Goal: Check status: Check status

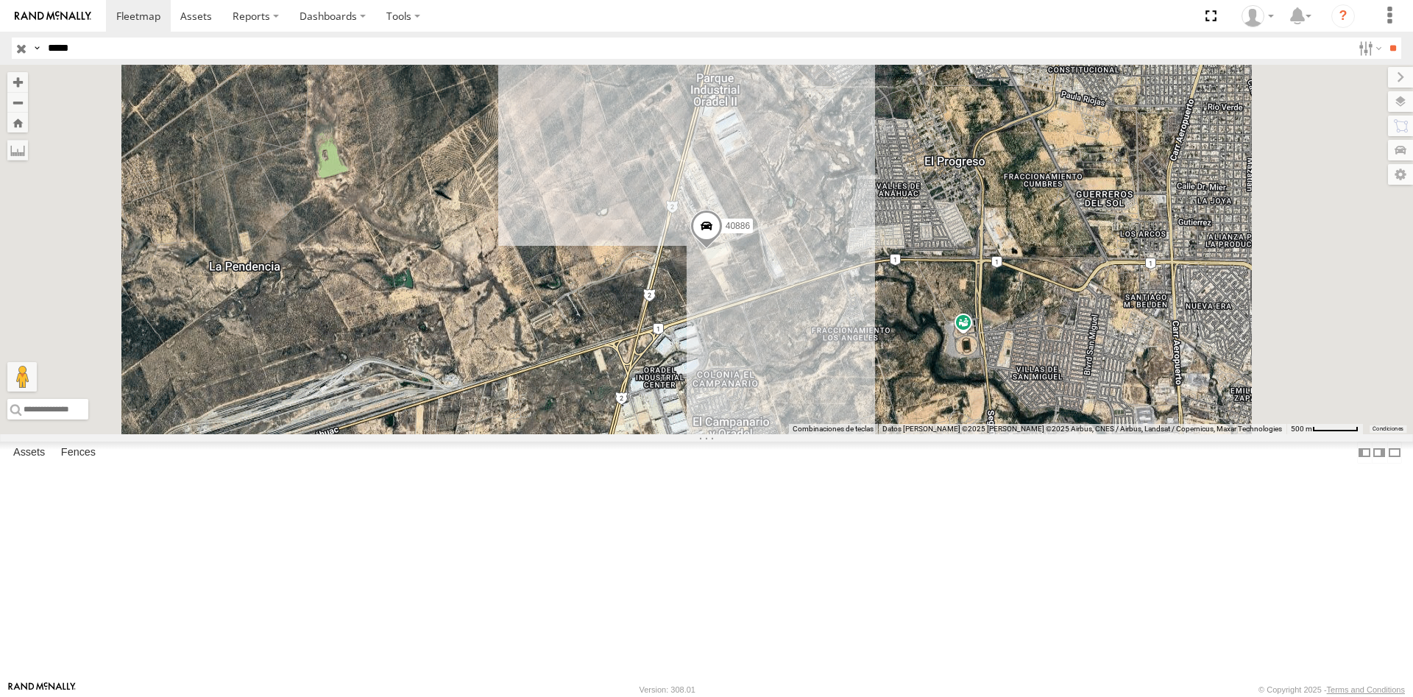
click at [295, 51] on input "*****" at bounding box center [697, 48] width 1310 height 21
type input "*****"
click at [1384, 38] on input "**" at bounding box center [1392, 48] width 17 height 21
click at [0, 0] on div "40283 All Assets" at bounding box center [0, 0] width 0 height 0
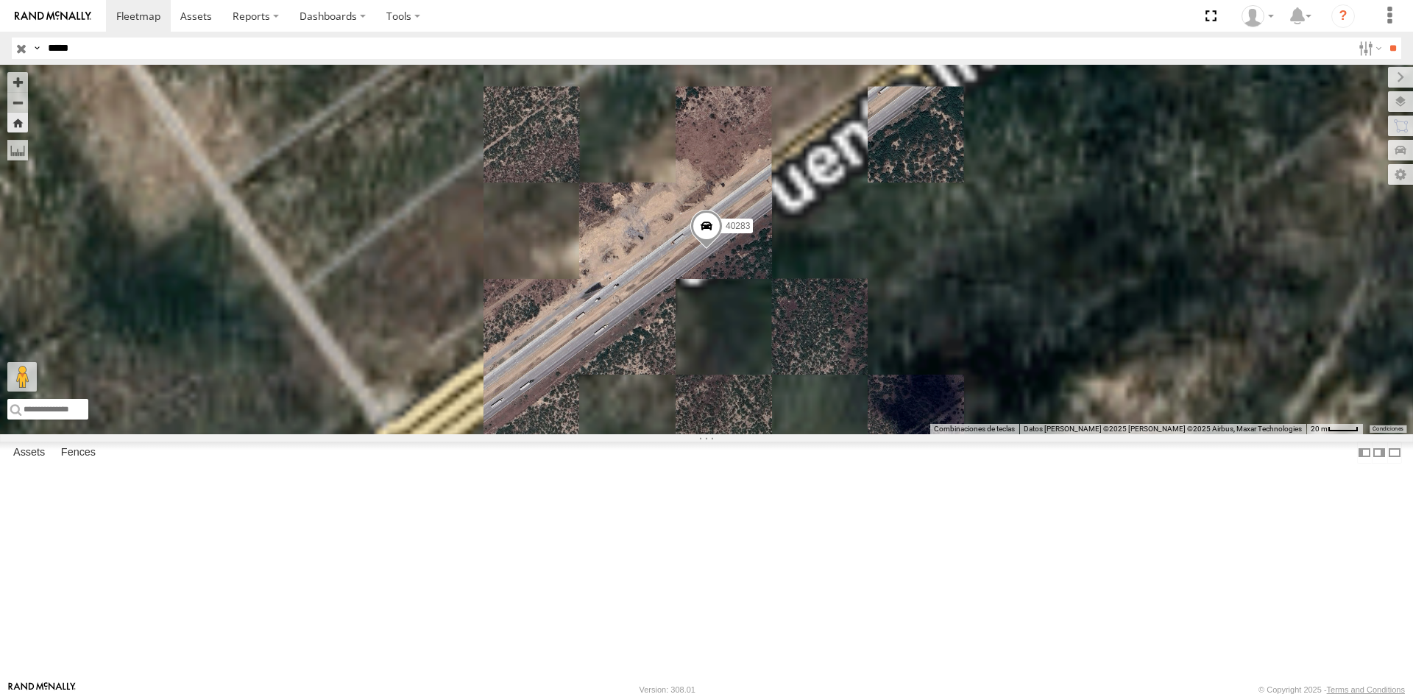
drag, startPoint x: 790, startPoint y: 292, endPoint x: 666, endPoint y: 325, distance: 128.7
click at [668, 325] on div "40283" at bounding box center [706, 249] width 1413 height 369
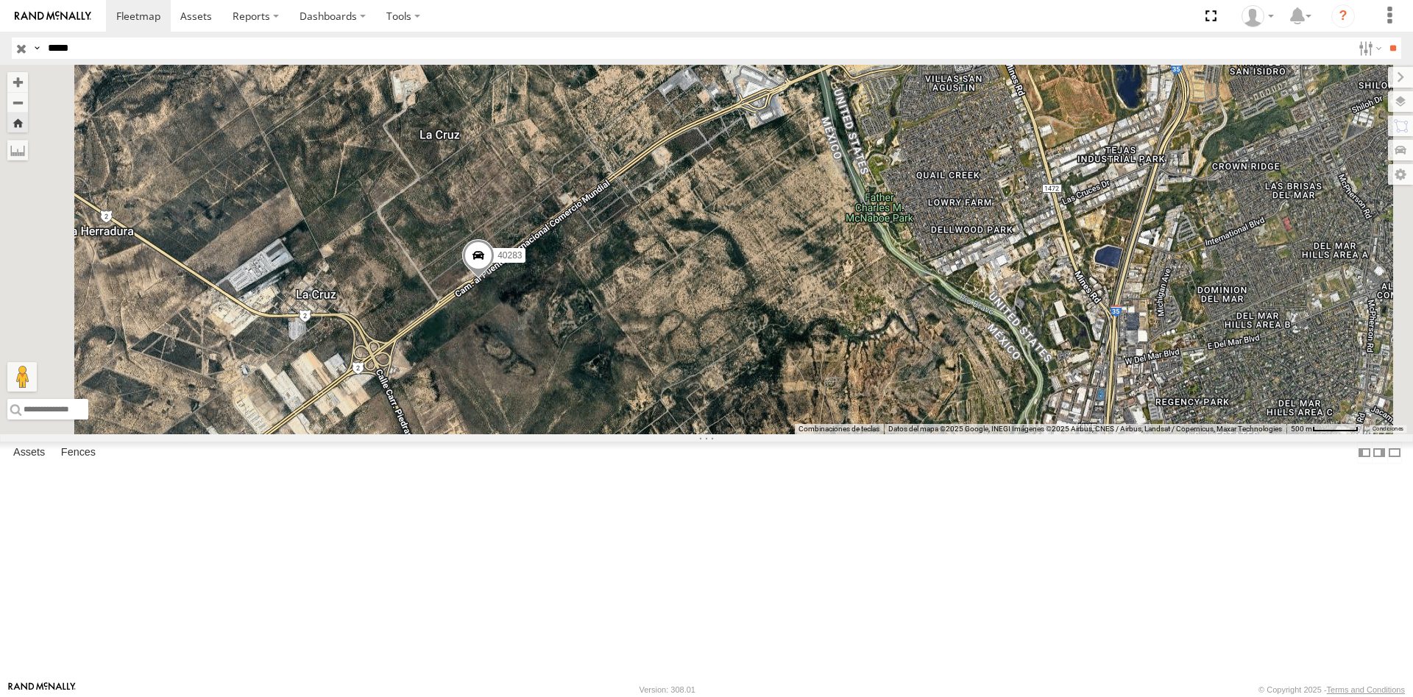
drag, startPoint x: 721, startPoint y: 323, endPoint x: 712, endPoint y: 378, distance: 55.2
click at [712, 378] on div "40283" at bounding box center [706, 249] width 1413 height 369
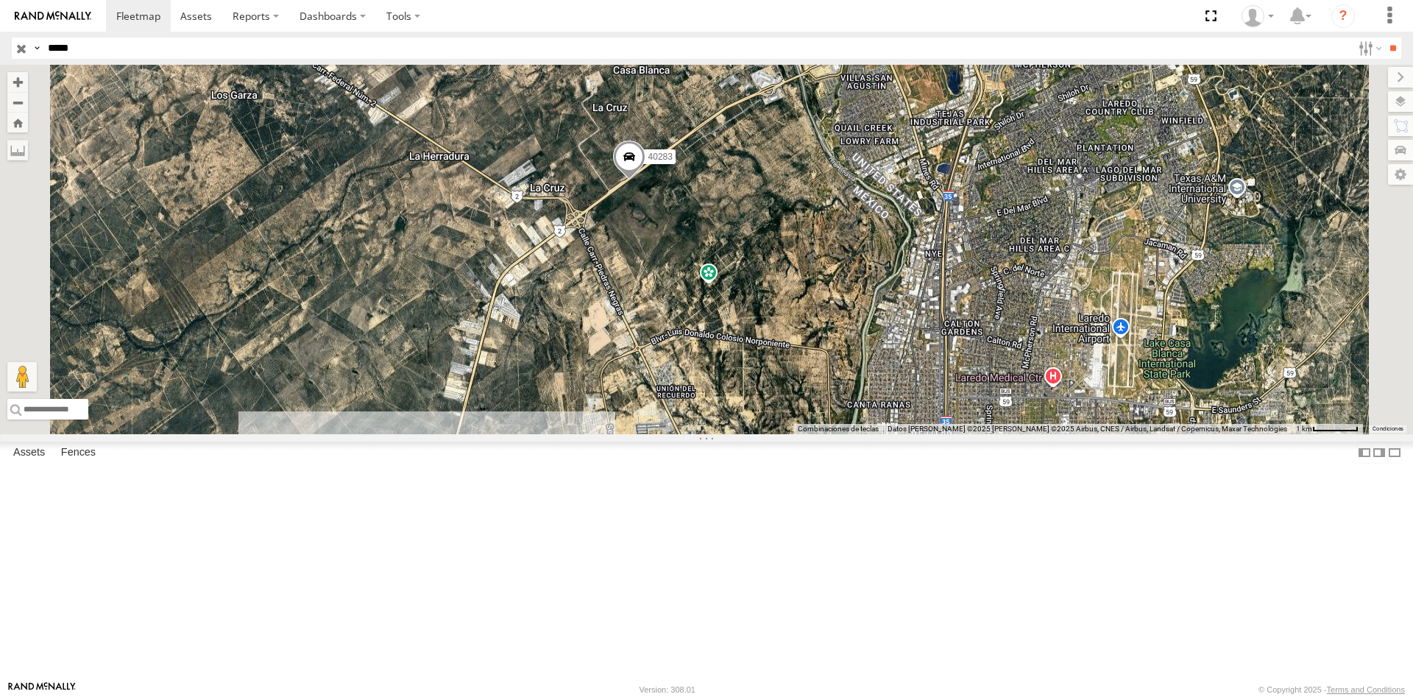
click at [0, 0] on span at bounding box center [0, 0] width 0 height 0
click at [0, 0] on div "40283" at bounding box center [0, 0] width 0 height 0
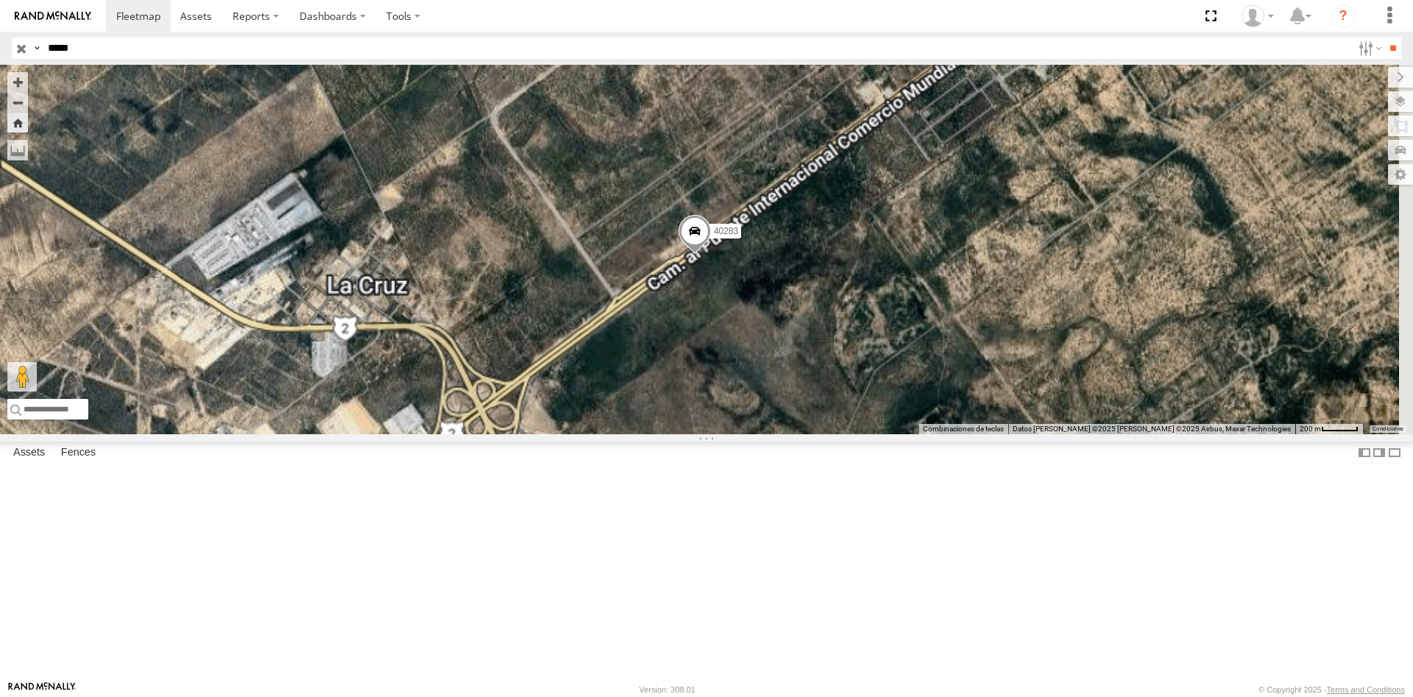
drag, startPoint x: 1037, startPoint y: 364, endPoint x: 853, endPoint y: 442, distance: 200.1
click at [856, 434] on div "40283" at bounding box center [706, 249] width 1413 height 369
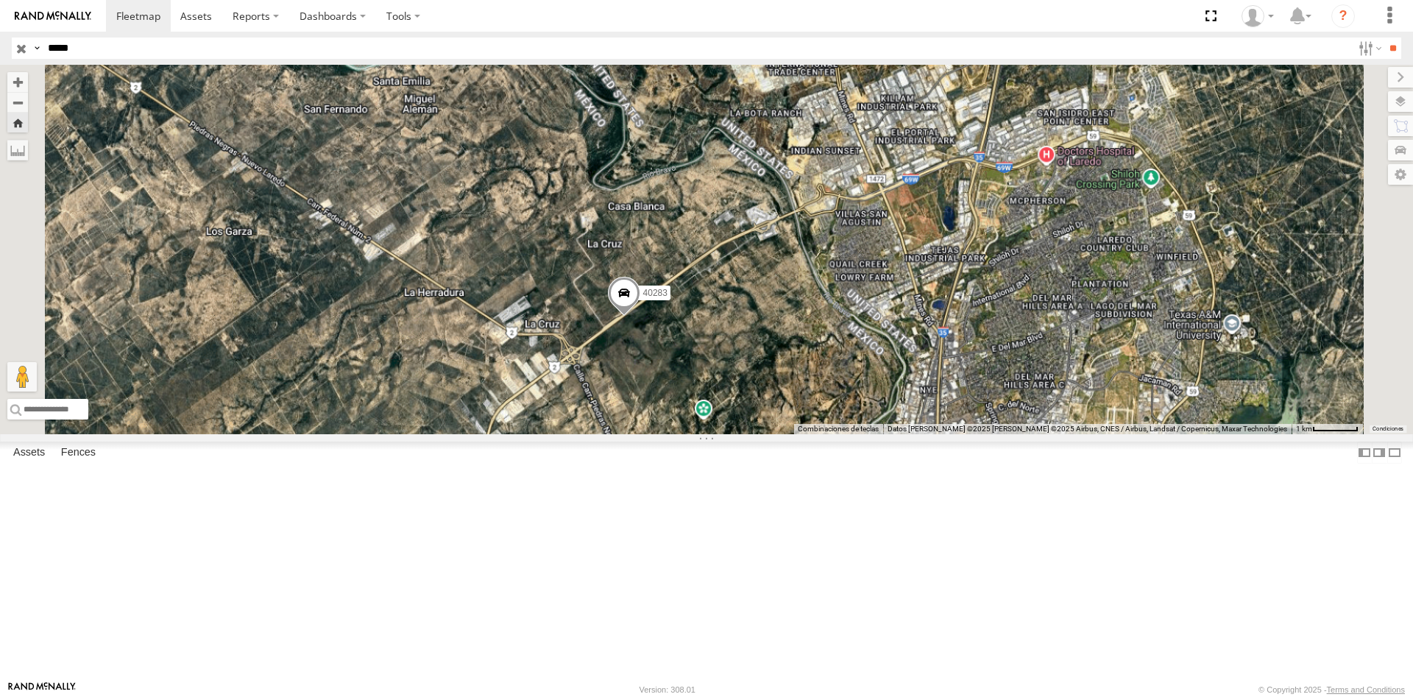
drag, startPoint x: 918, startPoint y: 384, endPoint x: 863, endPoint y: 399, distance: 56.4
click at [876, 408] on div "40283" at bounding box center [706, 249] width 1413 height 369
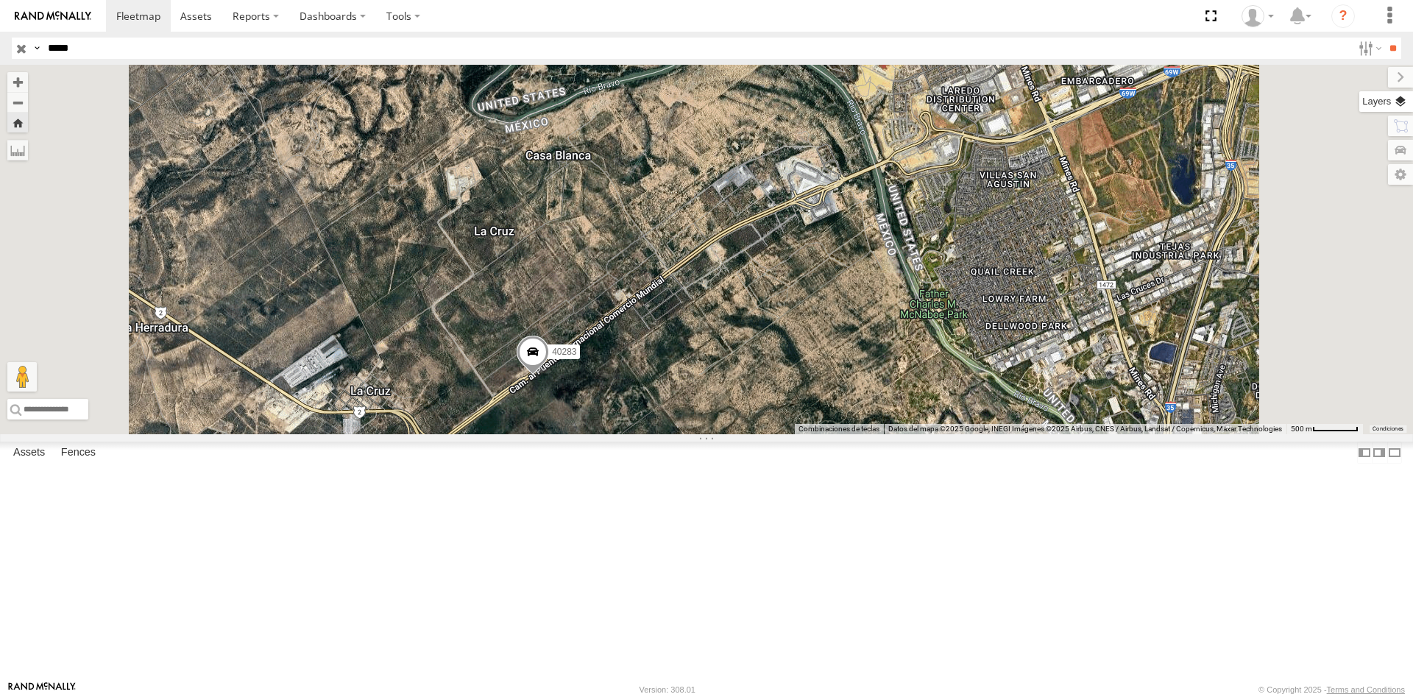
click at [1359, 106] on label at bounding box center [1386, 101] width 54 height 21
click at [1359, 149] on label at bounding box center [1386, 150] width 54 height 21
click at [1359, 148] on label at bounding box center [1386, 150] width 54 height 21
click at [1357, 122] on label at bounding box center [1385, 126] width 56 height 21
click at [1359, 109] on label at bounding box center [1386, 101] width 54 height 21
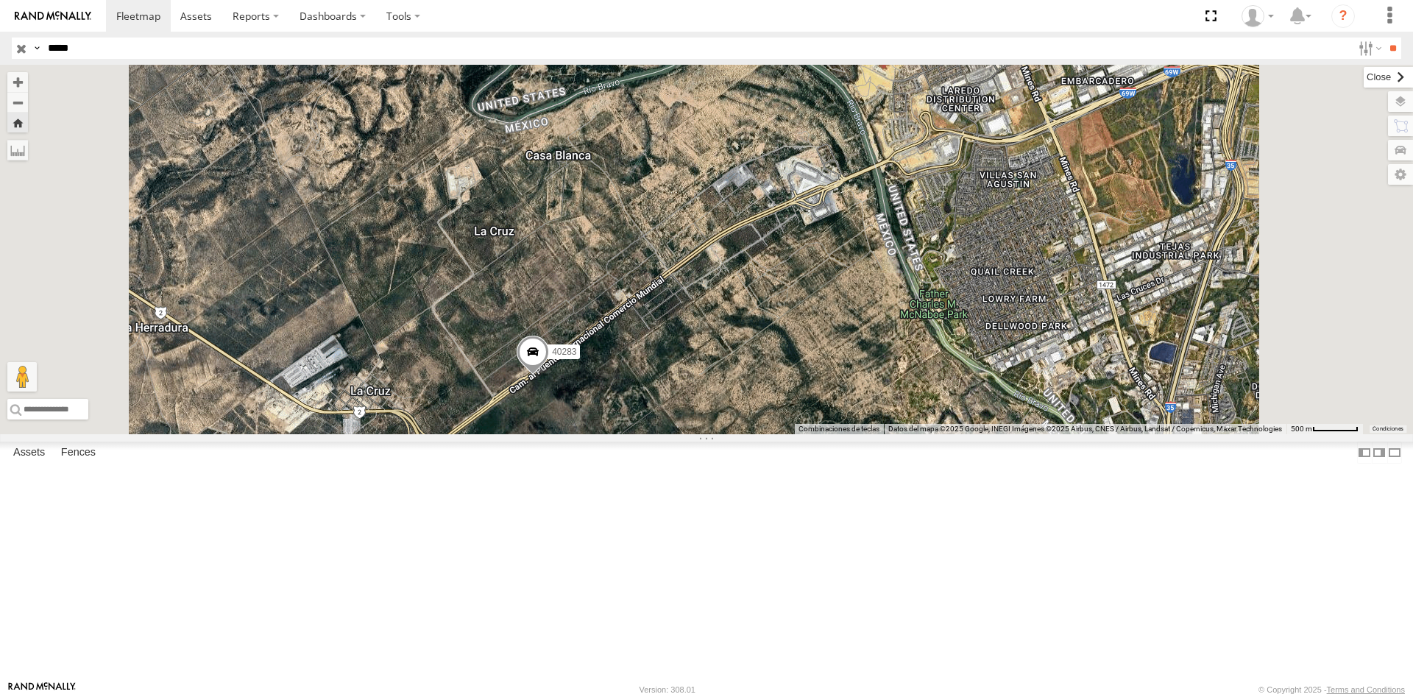
click at [1364, 82] on label at bounding box center [1388, 77] width 49 height 21
